Goal: Communication & Community: Answer question/provide support

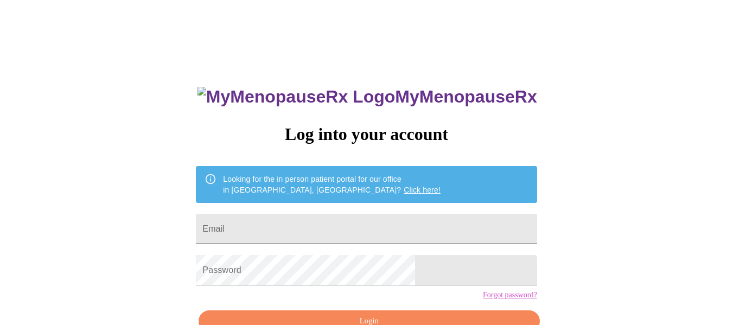
click at [350, 223] on input "Email" at bounding box center [366, 229] width 341 height 30
type input "[EMAIL_ADDRESS][DOMAIN_NAME]"
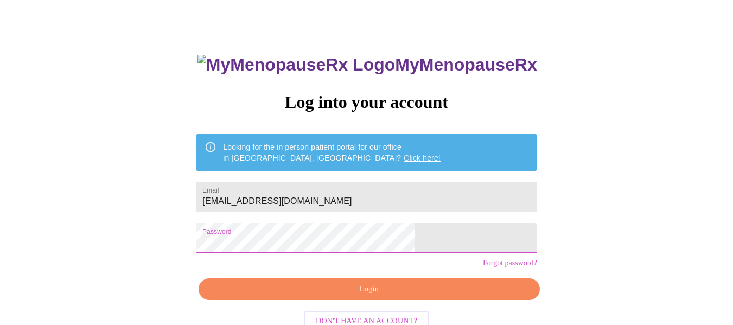
scroll to position [64, 0]
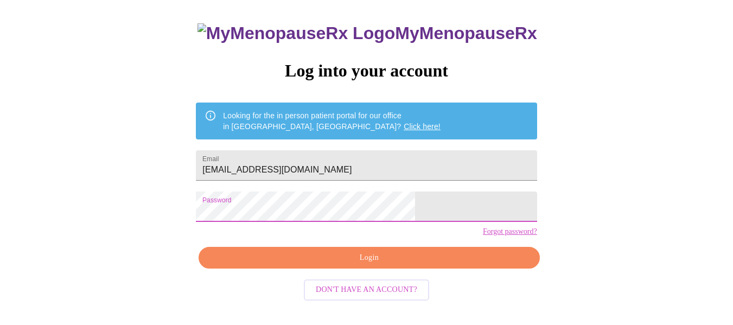
click at [397, 265] on span "Login" at bounding box center [369, 258] width 316 height 14
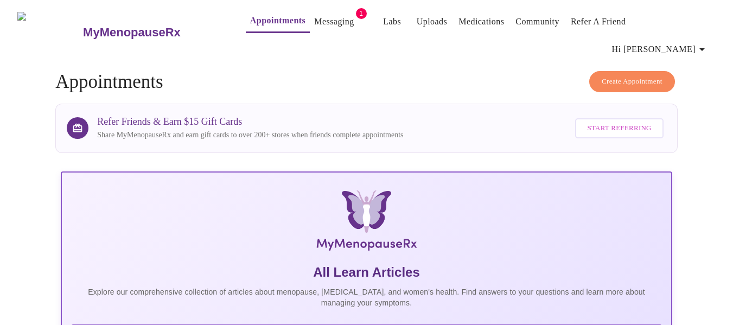
click at [328, 23] on link "Messaging" at bounding box center [334, 21] width 40 height 15
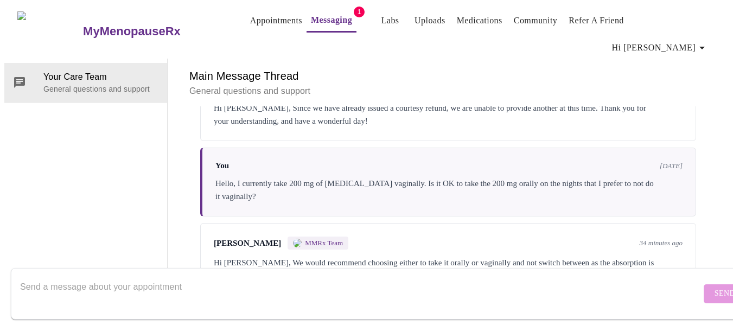
scroll to position [2801, 0]
click at [240, 251] on div "Main Message Thread General questions and support Messages are typically review…" at bounding box center [448, 177] width 535 height 237
click at [407, 256] on div "Hi [PERSON_NAME], We would recommend choosing either to take it orally or vagin…" at bounding box center [448, 269] width 469 height 26
click at [236, 277] on textarea "Send a message about your appointment" at bounding box center [360, 293] width 681 height 35
type textarea "OK. Thank you!"
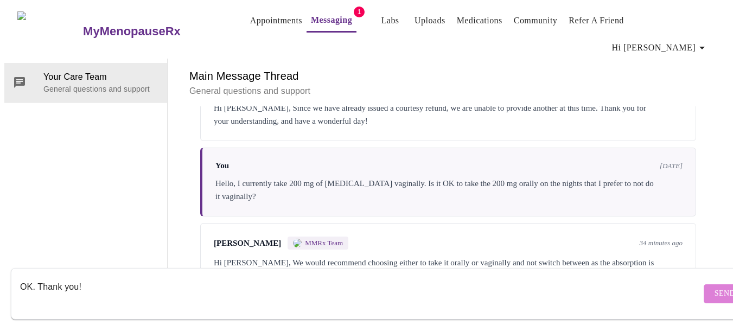
click at [715, 287] on span "Send" at bounding box center [725, 294] width 21 height 14
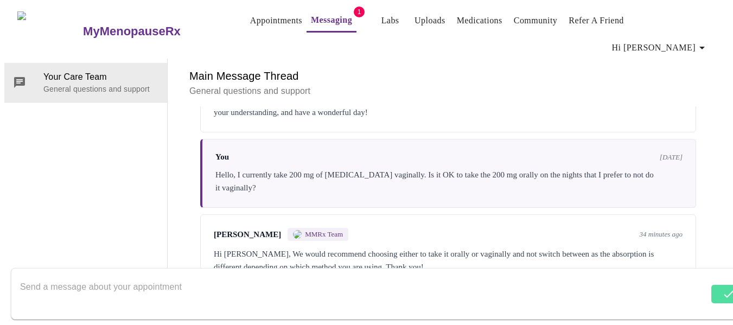
scroll to position [2703, 0]
